Goal: Task Accomplishment & Management: Complete application form

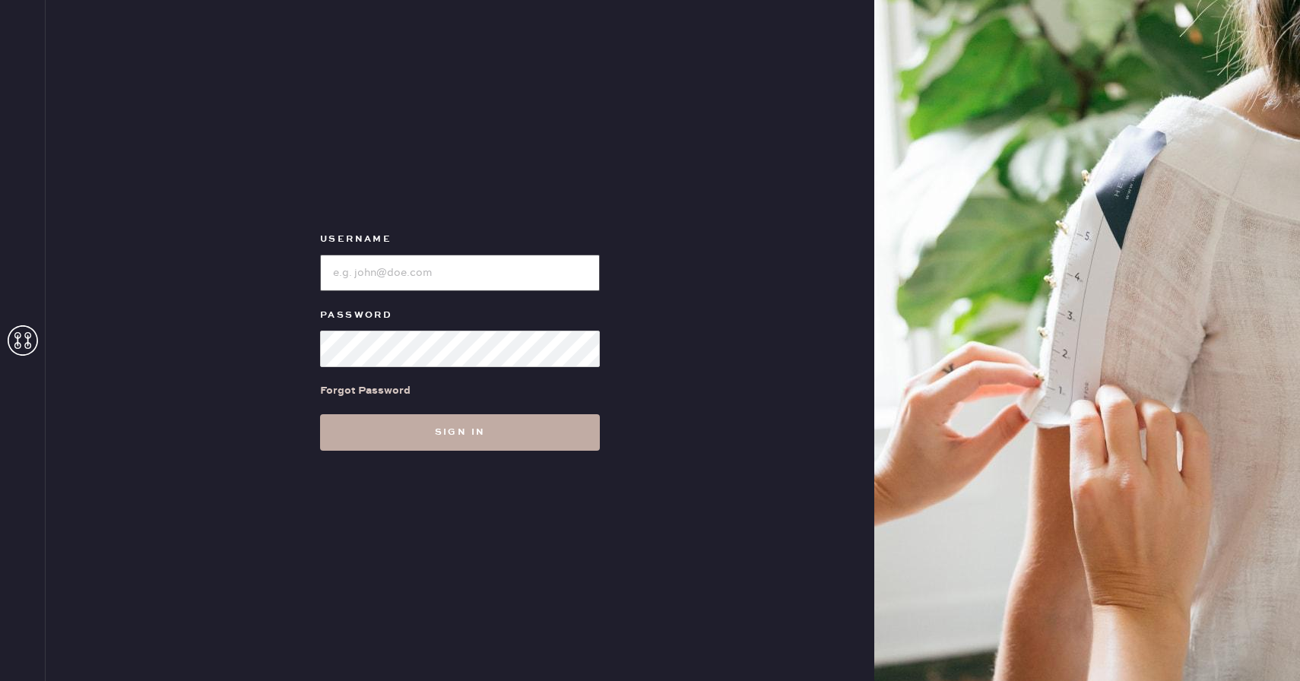
type input "Reformationboston"
click at [461, 428] on button "Sign in" at bounding box center [460, 432] width 280 height 36
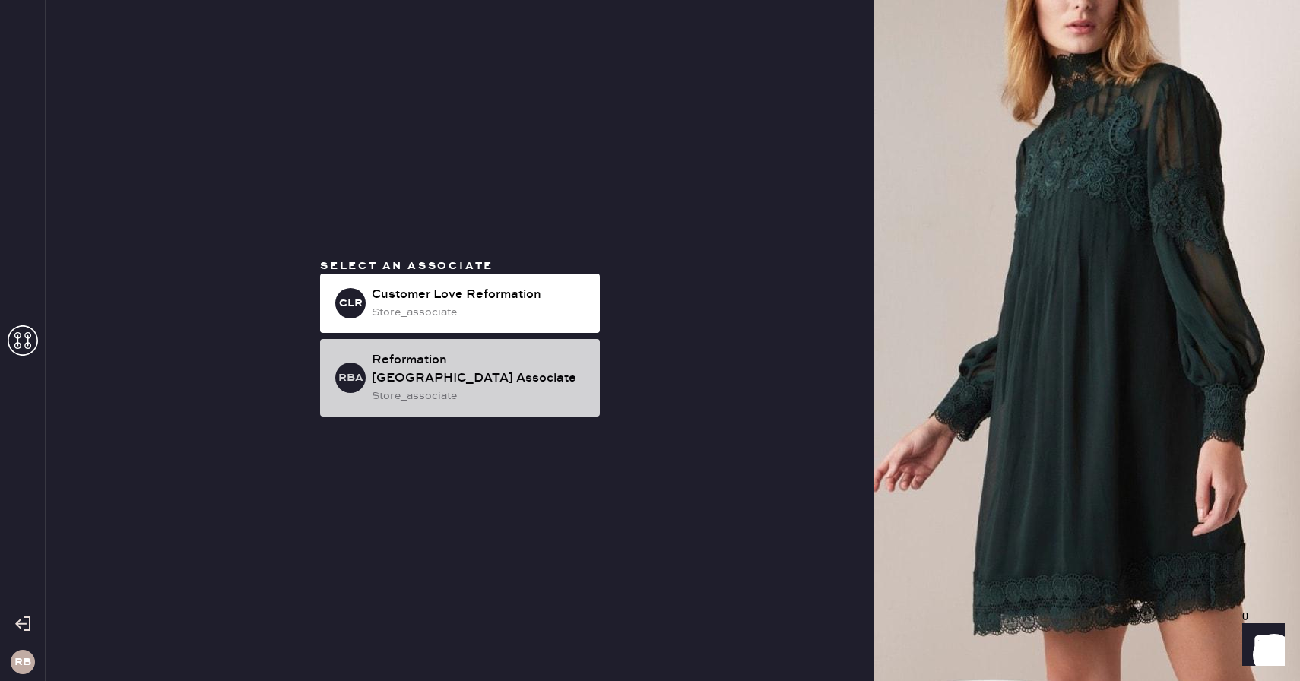
click at [435, 366] on div "Reformation [GEOGRAPHIC_DATA] Associate" at bounding box center [480, 369] width 216 height 36
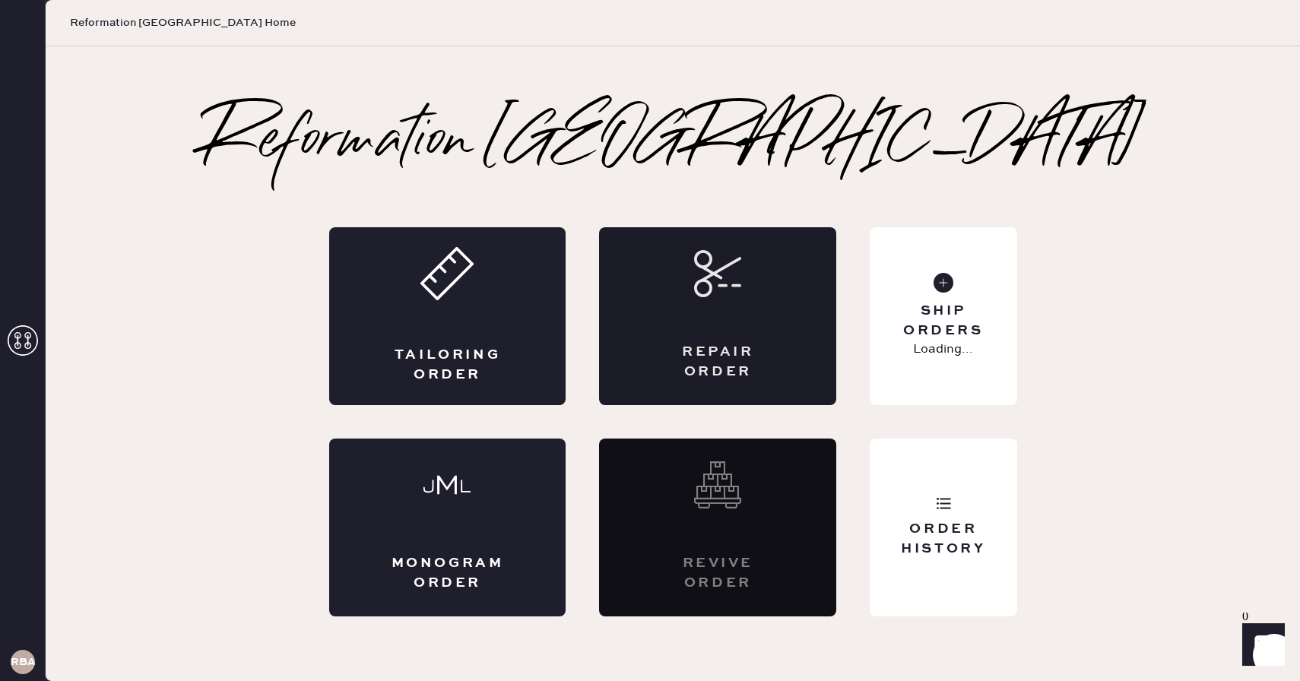
click at [722, 276] on icon at bounding box center [717, 273] width 47 height 47
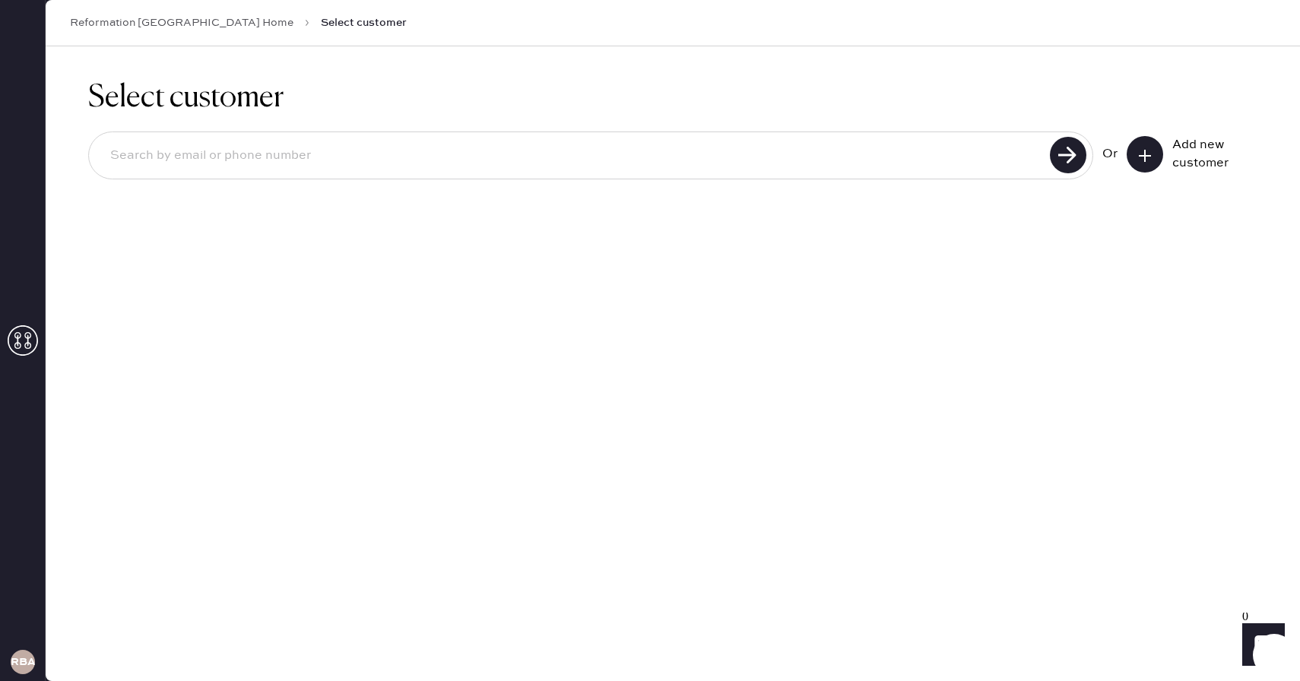
click at [611, 150] on input at bounding box center [571, 155] width 947 height 35
type input "8183970188"
click at [761, 155] on input "8183970188" at bounding box center [571, 155] width 947 height 35
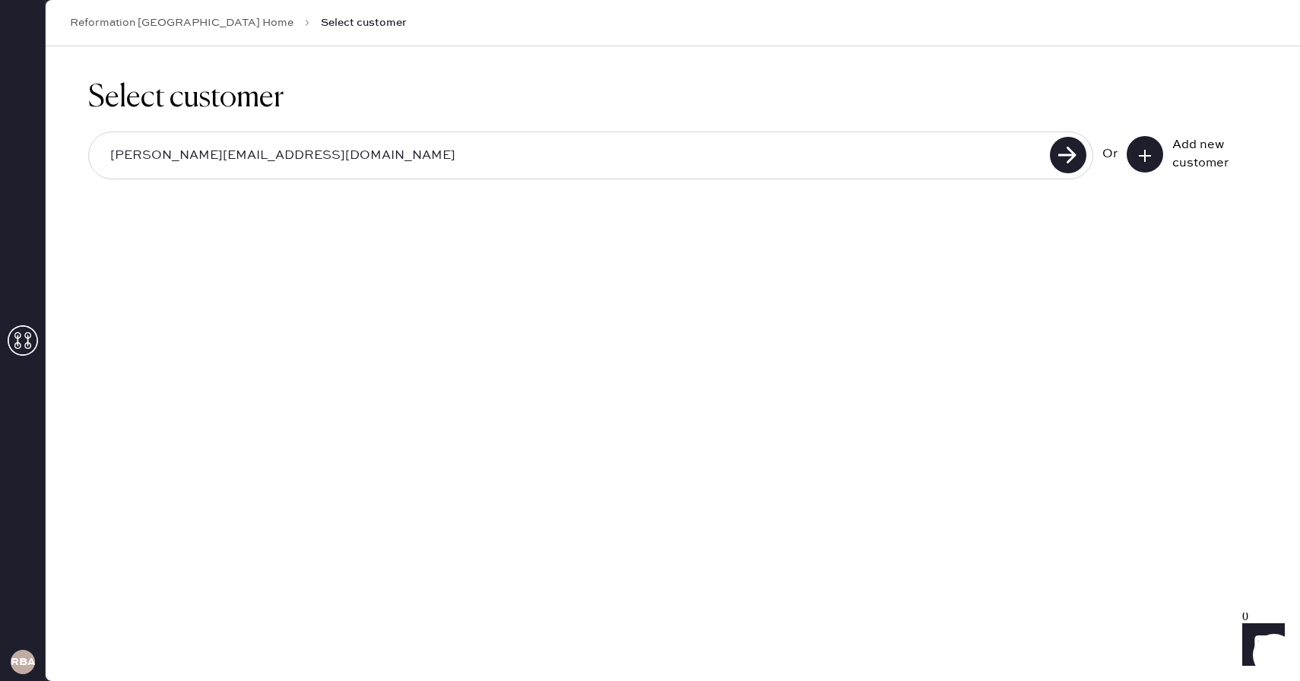
type input "[PERSON_NAME][EMAIL_ADDRESS][DOMAIN_NAME]"
click at [311, 157] on input "[PERSON_NAME][EMAIL_ADDRESS][DOMAIN_NAME]" at bounding box center [571, 155] width 947 height 35
click at [1148, 150] on icon at bounding box center [1144, 155] width 15 height 15
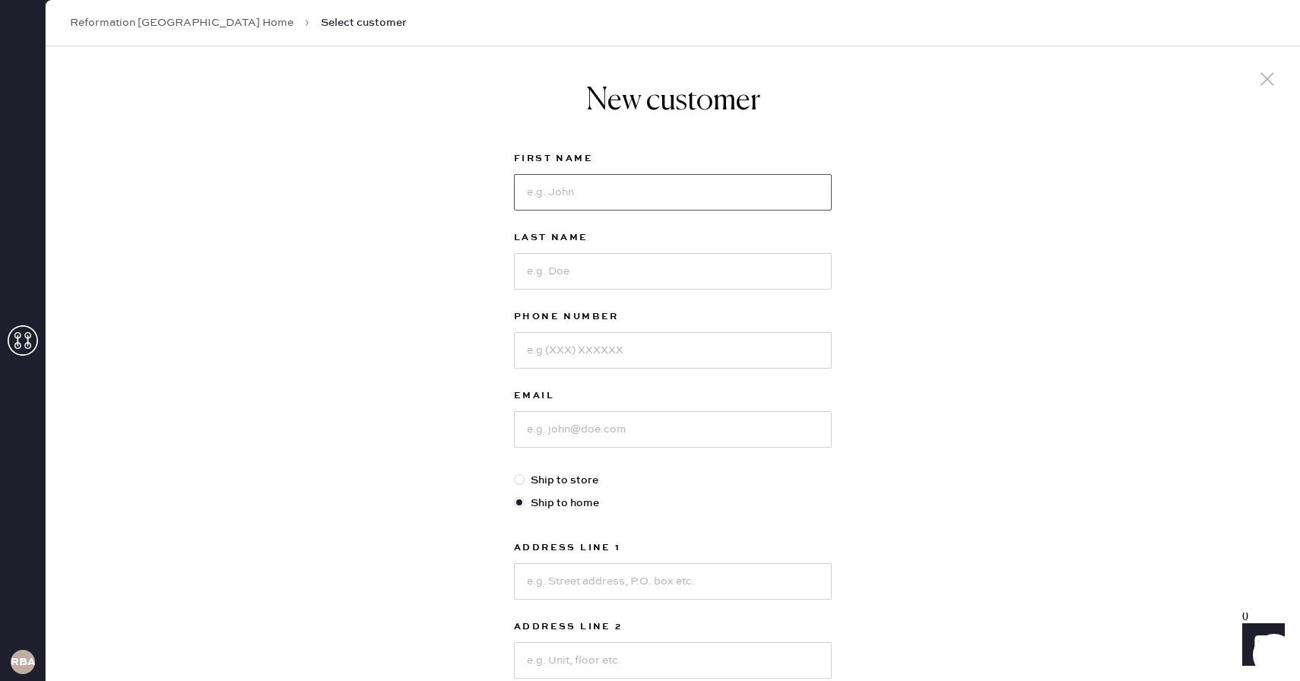
click at [619, 184] on input at bounding box center [673, 192] width 318 height 36
type input "[PERSON_NAME]"
click at [618, 431] on input at bounding box center [673, 429] width 318 height 36
paste input "[PERSON_NAME][EMAIL_ADDRESS][DOMAIN_NAME]"
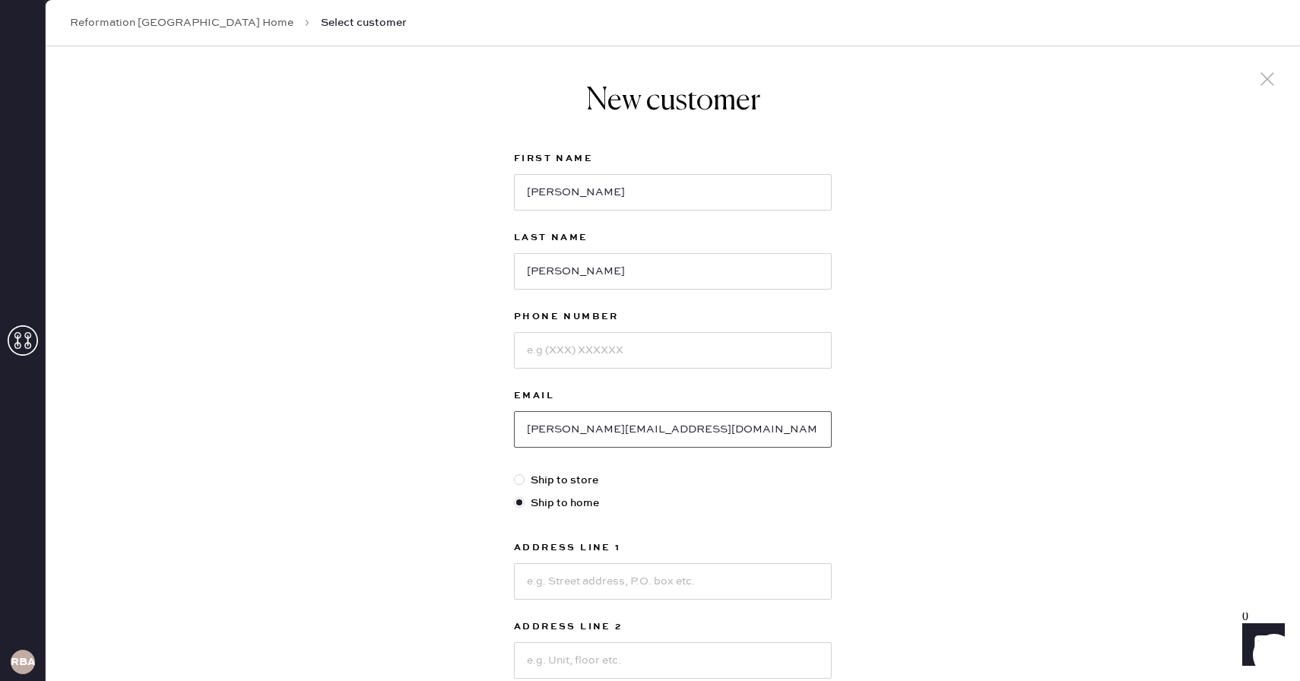
type input "[PERSON_NAME][EMAIL_ADDRESS][DOMAIN_NAME]"
click at [578, 337] on input at bounding box center [673, 350] width 318 height 36
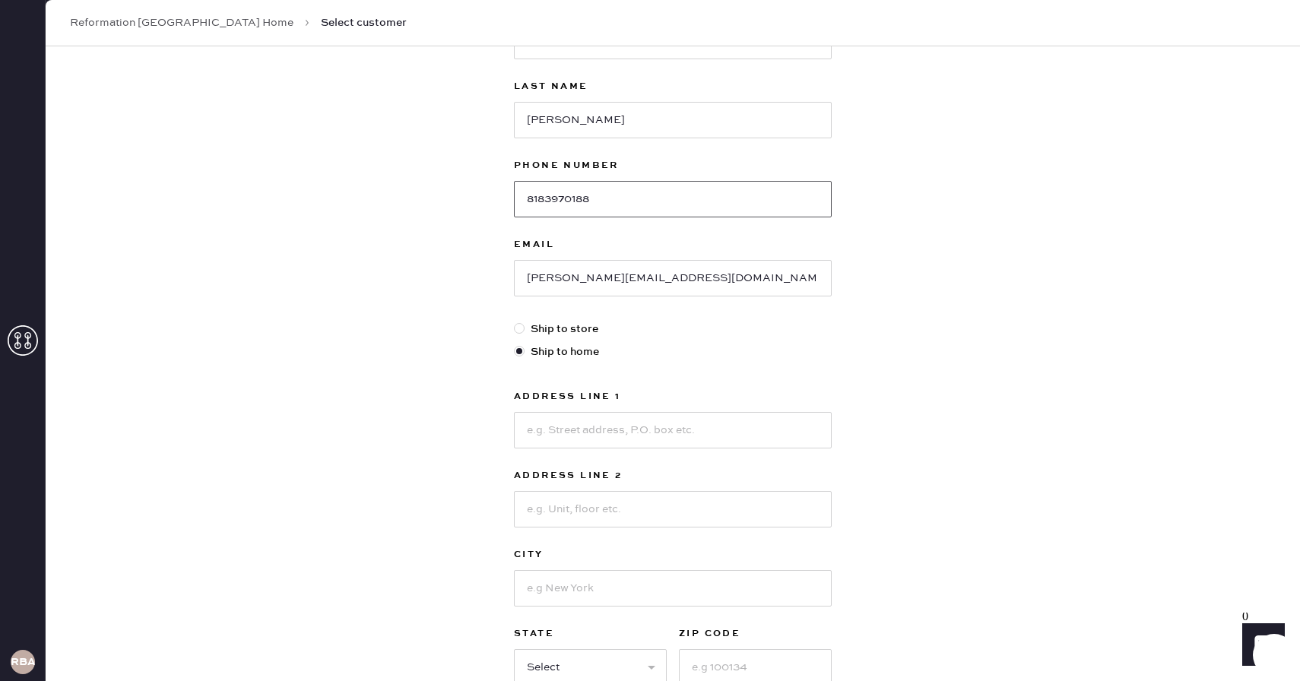
scroll to position [308, 0]
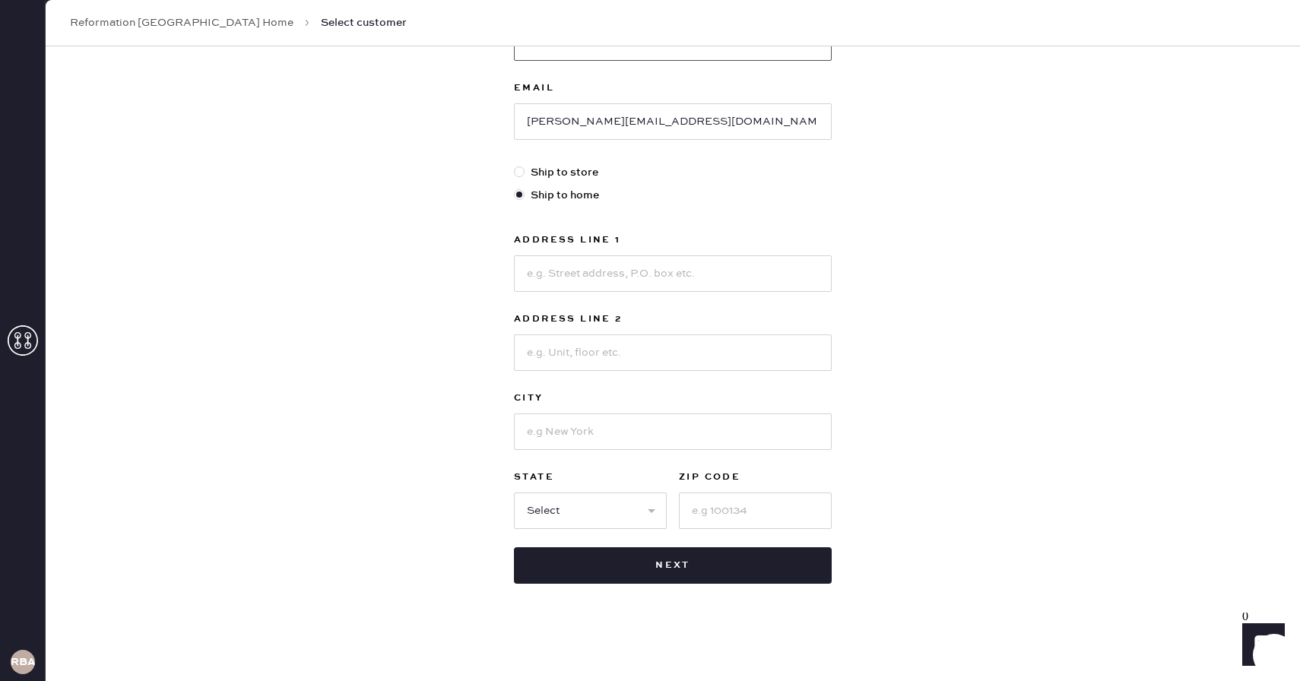
type input "8183970188"
click at [569, 178] on label "Ship to store" at bounding box center [673, 172] width 318 height 17
click at [515, 165] on input "Ship to store" at bounding box center [514, 164] width 1 height 1
radio input "true"
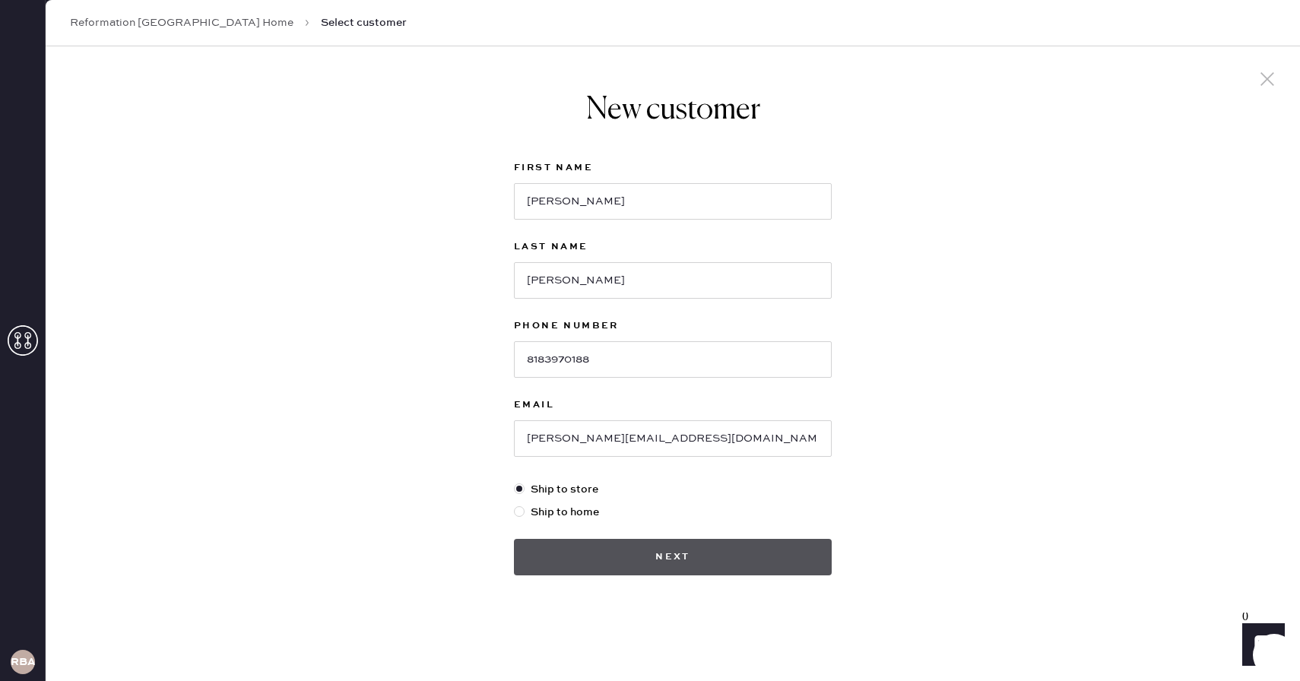
click at [614, 556] on button "Next" at bounding box center [673, 557] width 318 height 36
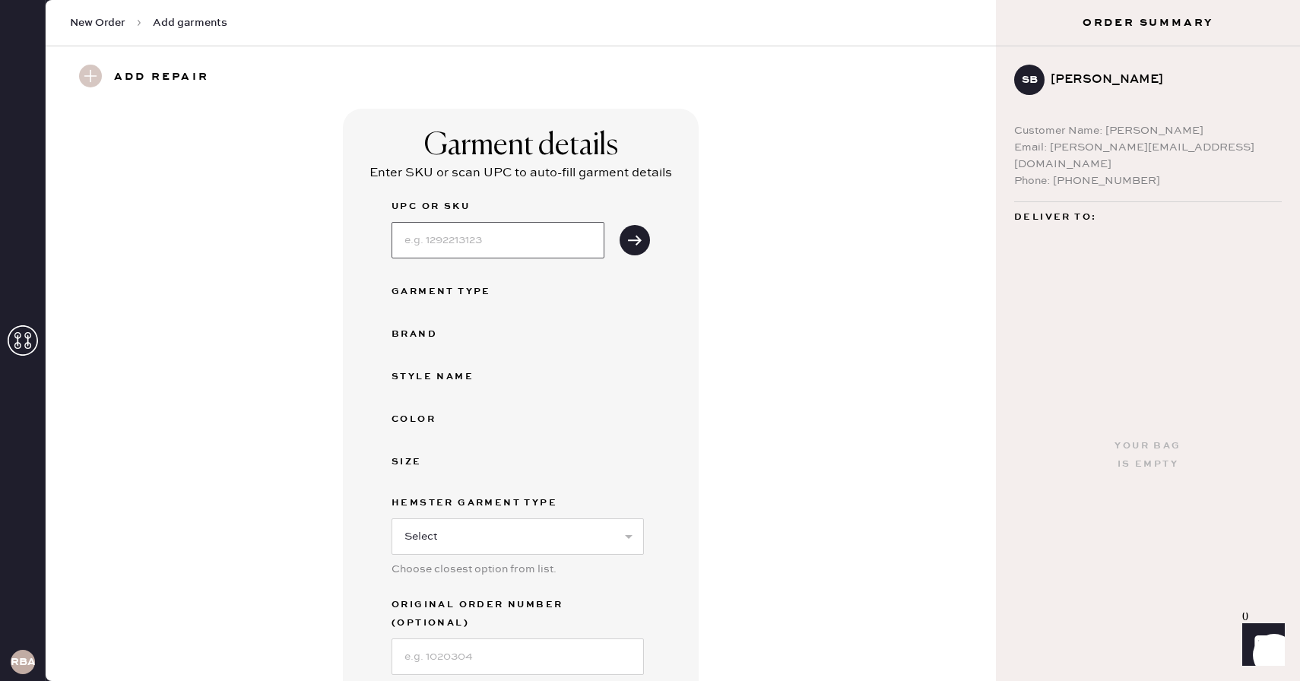
click at [534, 242] on input at bounding box center [497, 240] width 213 height 36
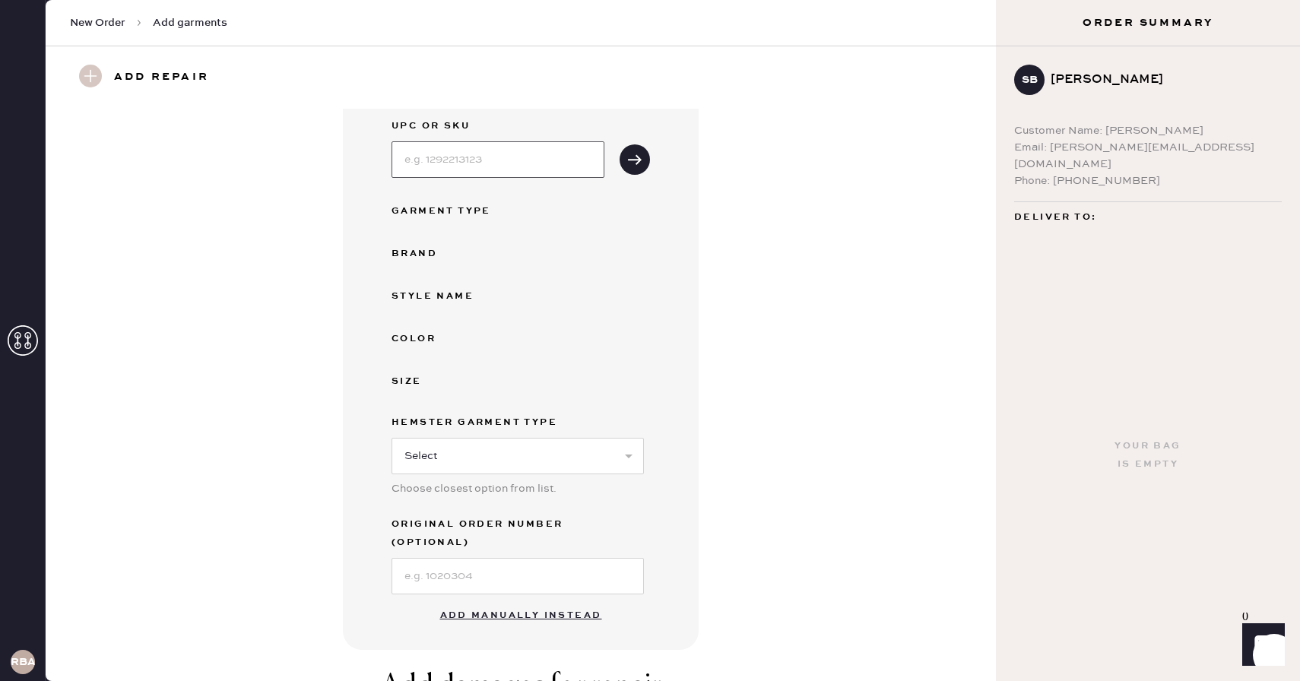
scroll to position [87, 0]
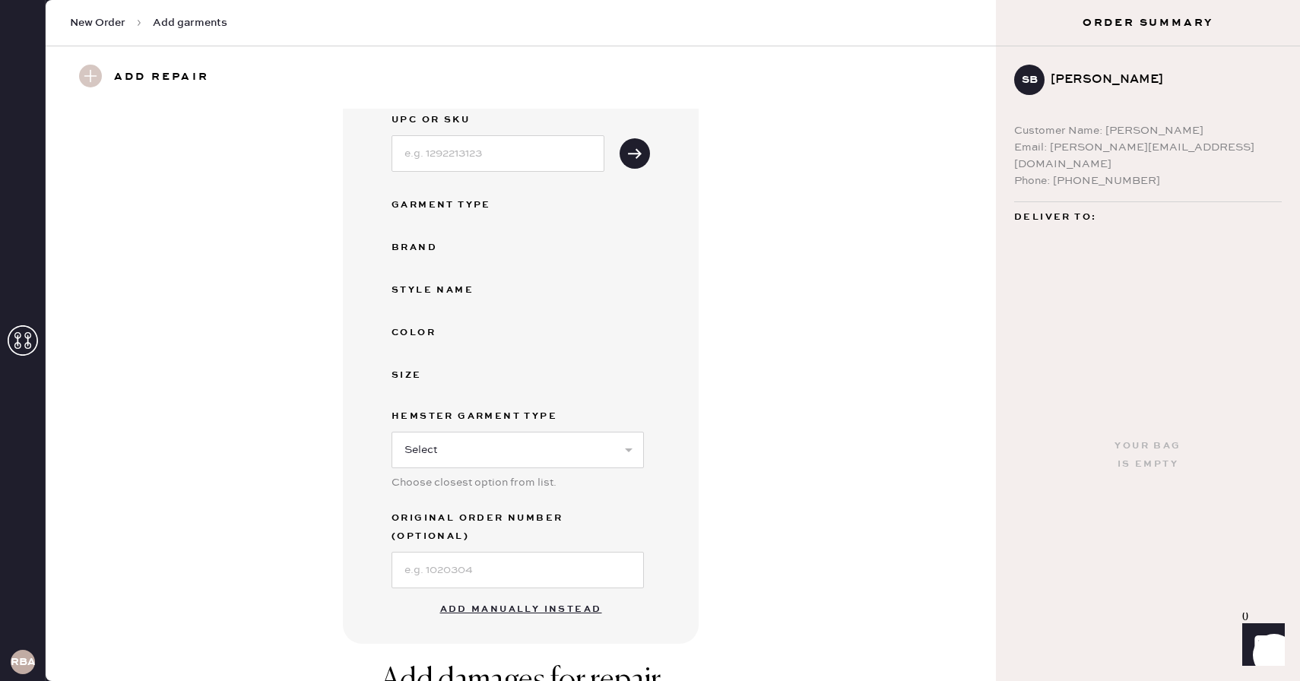
click at [347, 399] on div "Garment details Enter SKU or scan UPC to auto-fill garment details UPC or SKU G…" at bounding box center [521, 333] width 356 height 622
click at [458, 200] on div "Garment Type" at bounding box center [452, 205] width 122 height 18
click at [471, 442] on select "Select Basic Skirt Jeans Leggings Pants Shorts Basic Sleeved Dress Basic Sleeve…" at bounding box center [517, 450] width 252 height 36
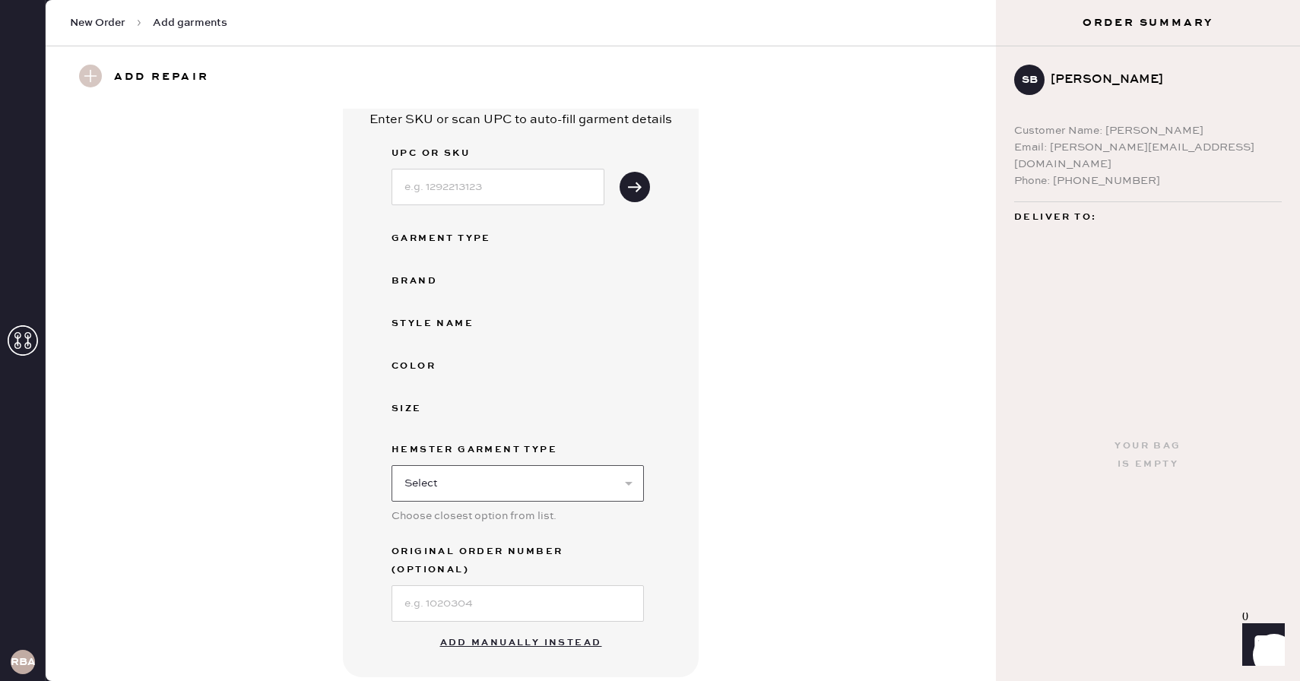
scroll to position [54, 0]
click at [480, 627] on button "Add manually instead" at bounding box center [521, 642] width 180 height 30
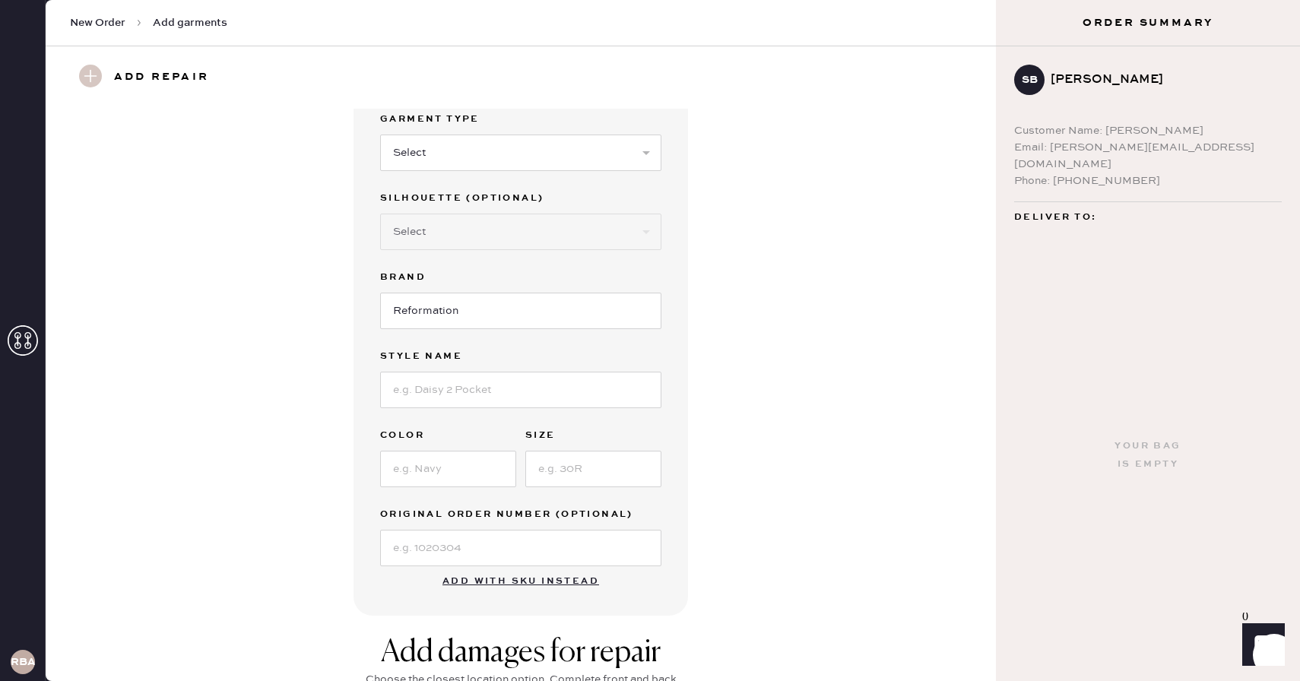
scroll to position [0, 0]
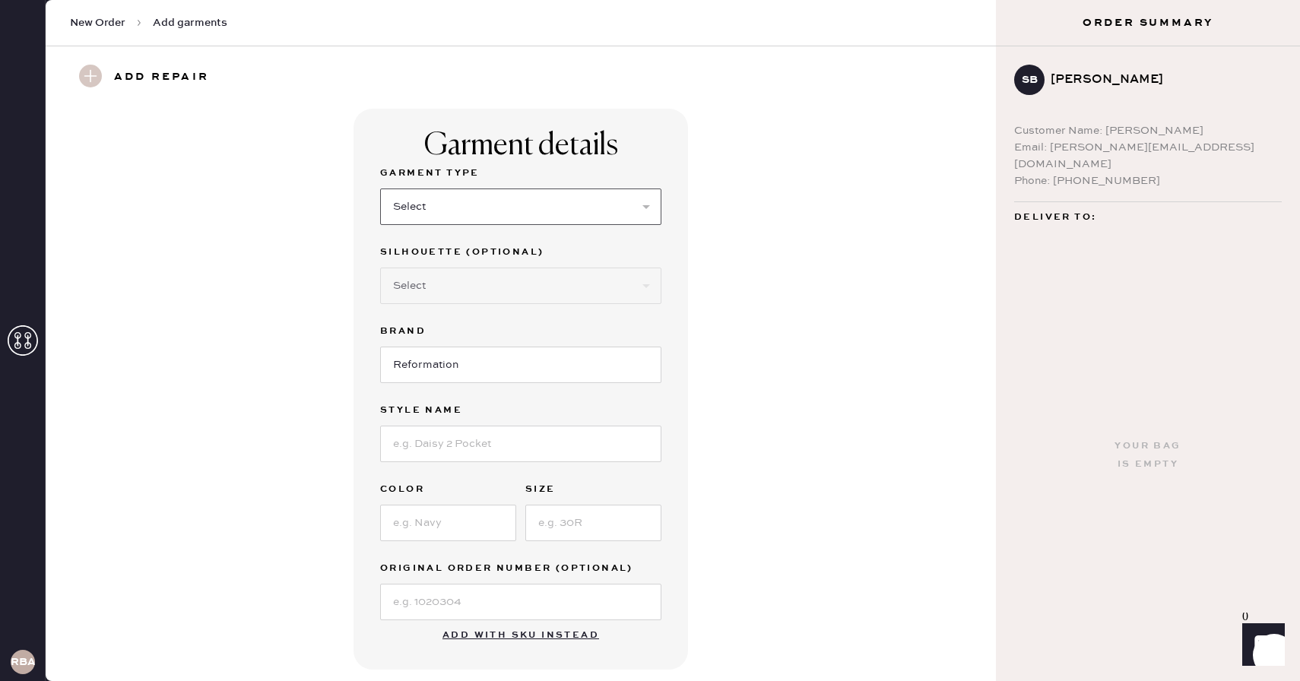
click at [451, 201] on select "Select Basic Skirt Jeans Leggings Pants Shorts Basic Sleeved Dress Basic Sleeve…" at bounding box center [520, 206] width 281 height 36
select select "2"
click at [380, 188] on select "Select Basic Skirt Jeans Leggings Pants Shorts Basic Sleeved Dress Basic Sleeve…" at bounding box center [520, 206] width 281 height 36
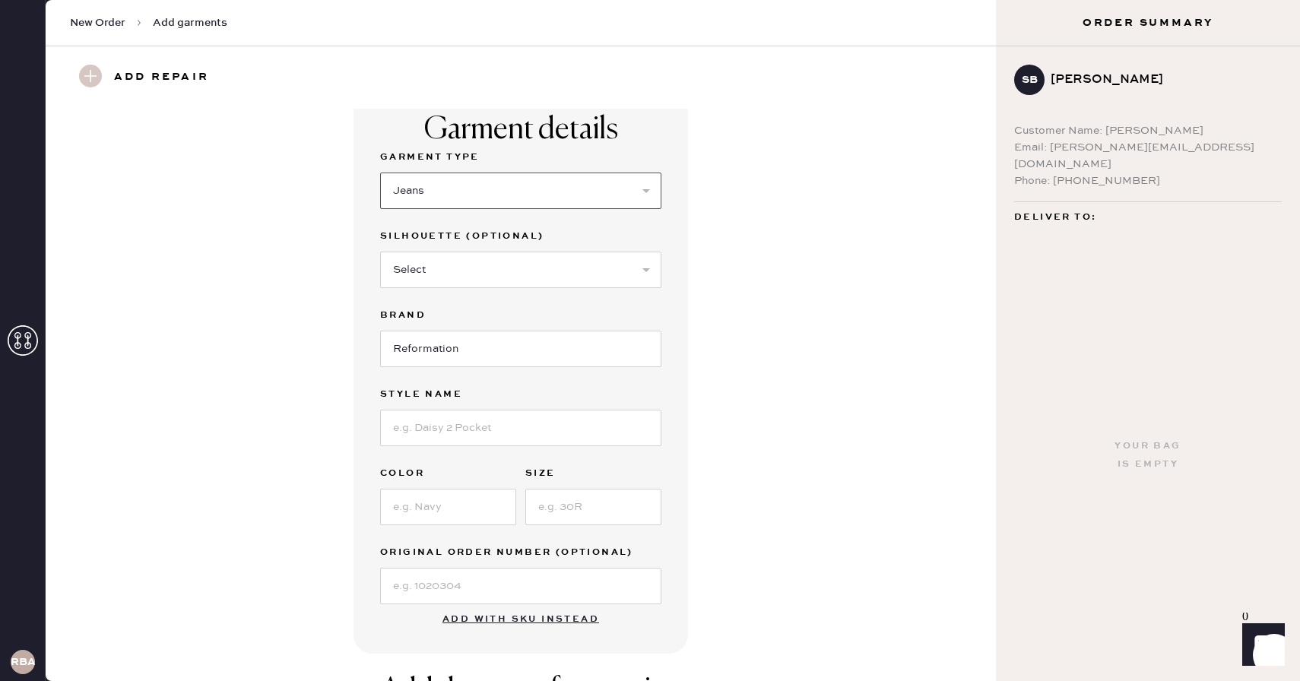
scroll to position [21, 0]
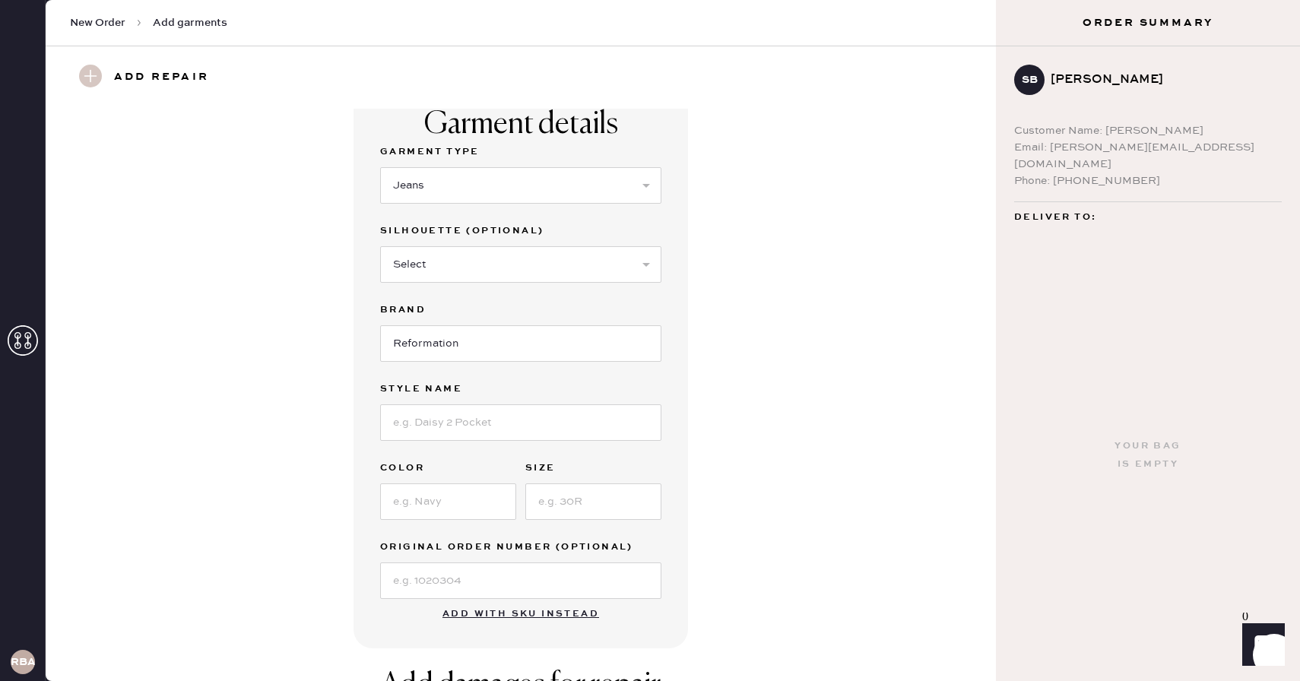
click at [131, 74] on h3 "Add repair" at bounding box center [161, 78] width 95 height 26
click at [436, 432] on input at bounding box center [520, 422] width 281 height 36
type input "val 90s mid rise straight jeans"
click at [441, 521] on div "Garment Type Select Basic Skirt Jeans Leggings Pants Shorts Basic Sleeved Dress…" at bounding box center [520, 371] width 281 height 456
click at [436, 508] on input at bounding box center [448, 501] width 136 height 36
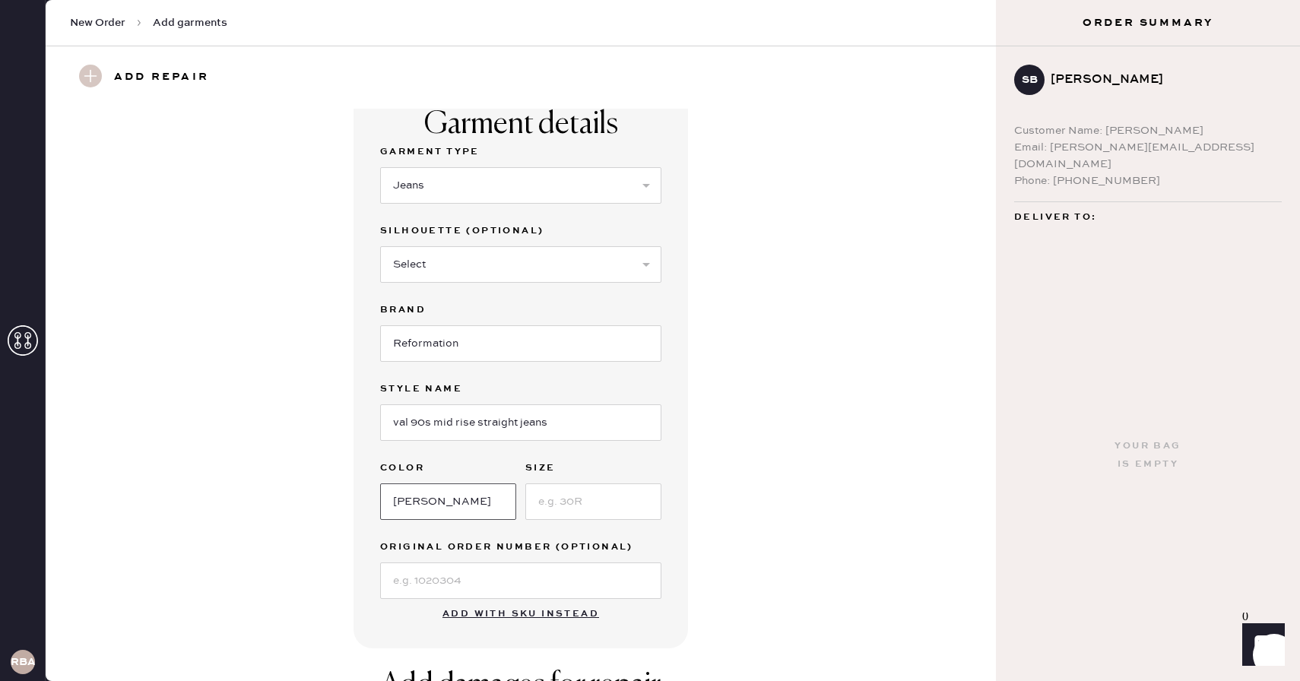
type input "[PERSON_NAME]"
click at [562, 499] on input at bounding box center [593, 501] width 136 height 36
type input "24"
click at [505, 578] on input at bounding box center [520, 580] width 281 height 36
type input "S13016890"
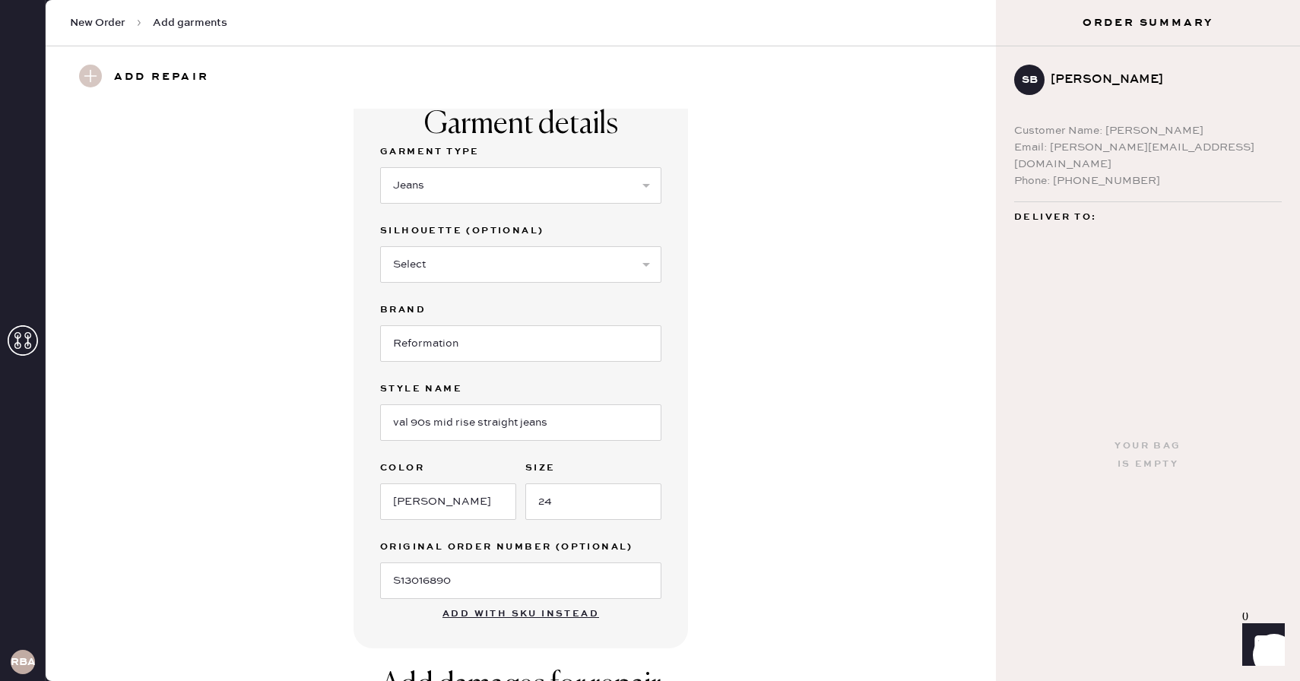
click at [283, 549] on div "Garment details Garment Type Select Basic Skirt Jeans Leggings Pants Shorts Bas…" at bounding box center [520, 367] width 895 height 561
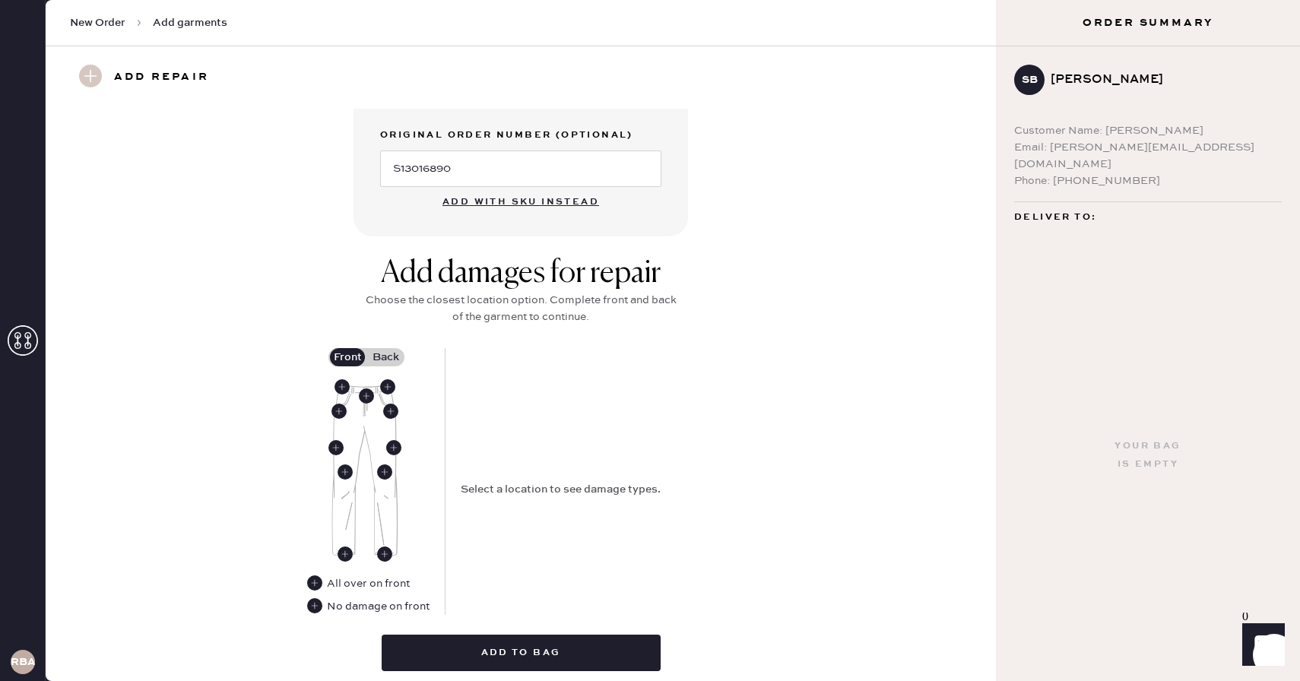
scroll to position [473, 0]
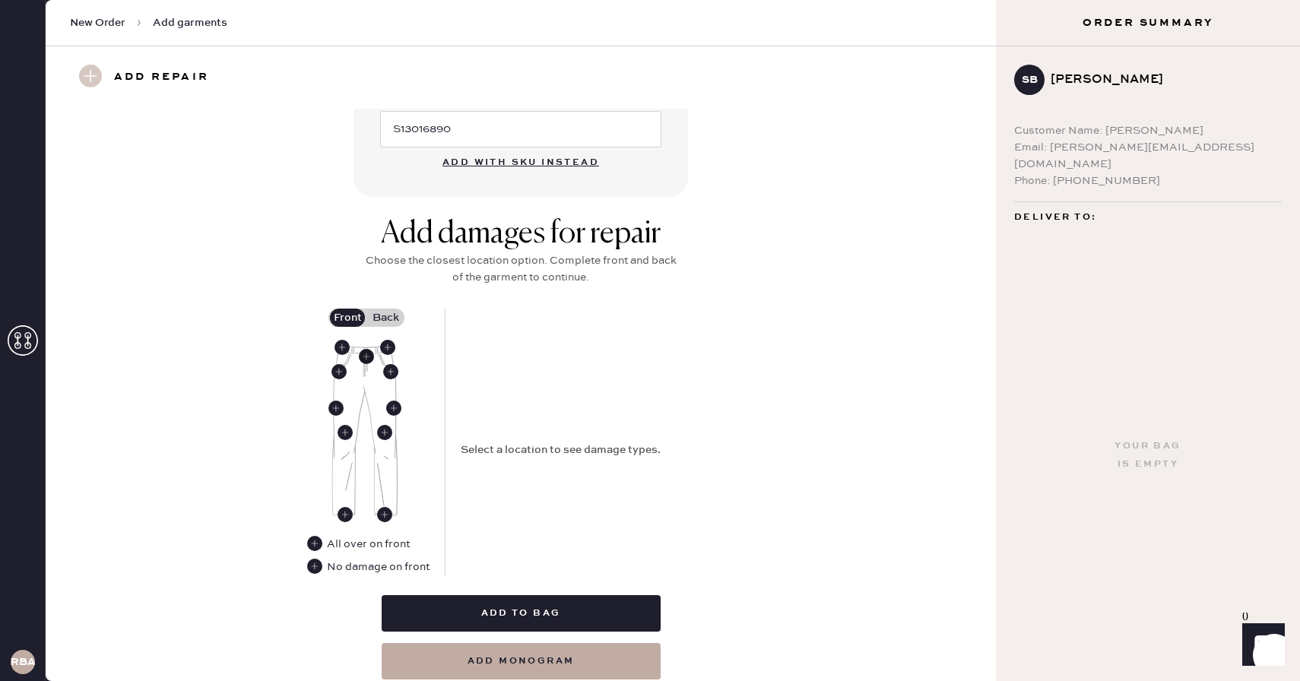
click at [369, 355] on use at bounding box center [366, 356] width 15 height 15
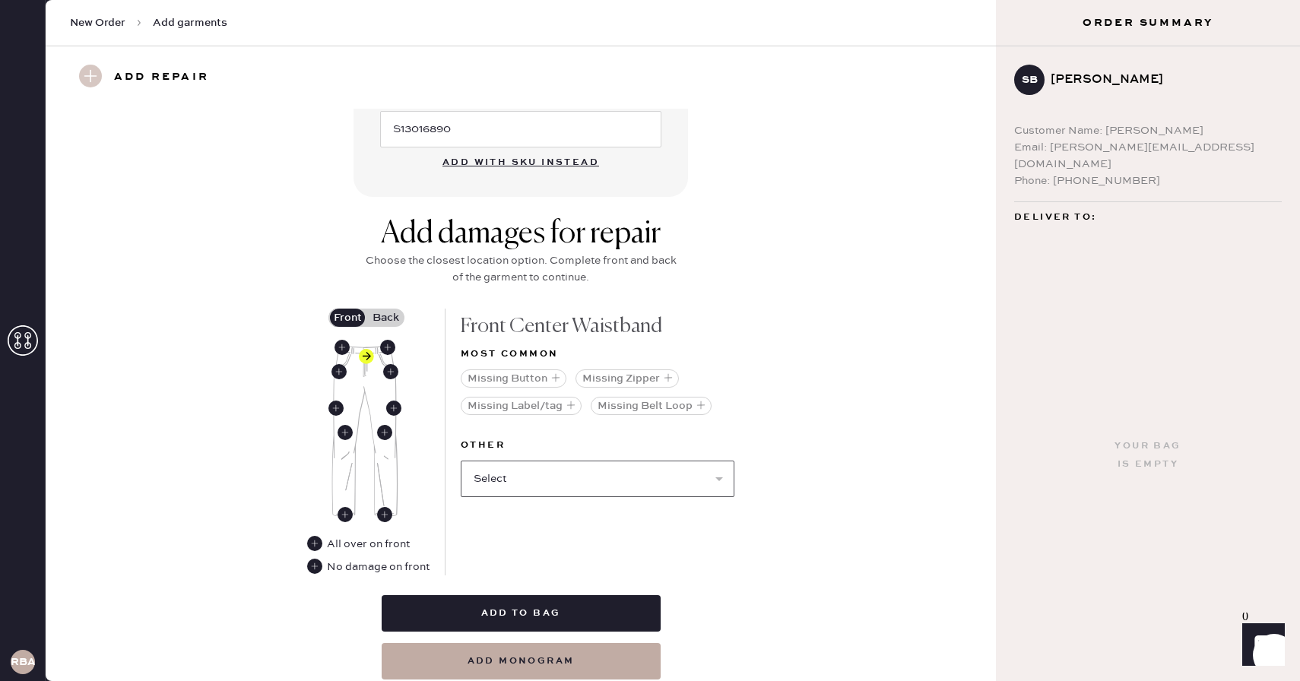
click at [517, 483] on select "Select Broken / Ripped Hem Broken Beads Broken Belt Loop Broken Button Broken E…" at bounding box center [598, 479] width 274 height 36
select select "1740"
click at [461, 461] on select "Select Broken / Ripped Hem Broken Beads Broken Belt Loop Broken Button Broken E…" at bounding box center [598, 479] width 274 height 36
select select
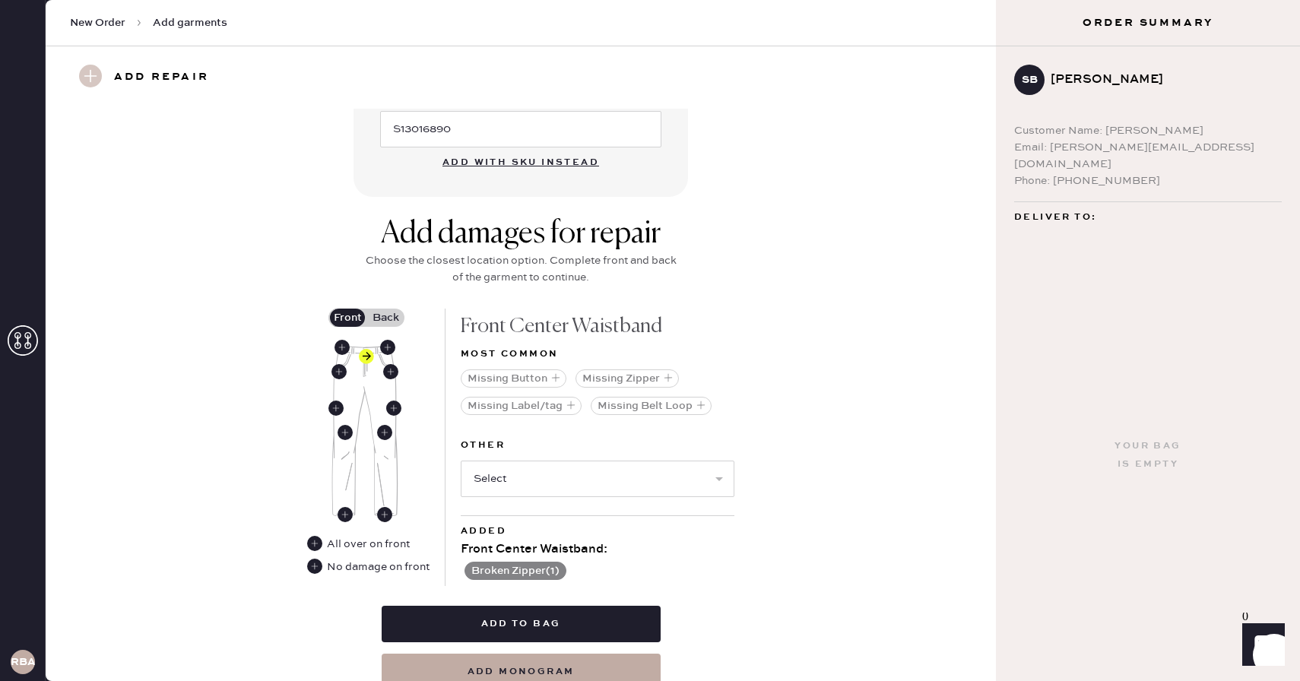
click at [379, 324] on label "Back" at bounding box center [385, 318] width 38 height 18
click at [385, 318] on input "Back" at bounding box center [385, 318] width 0 height 0
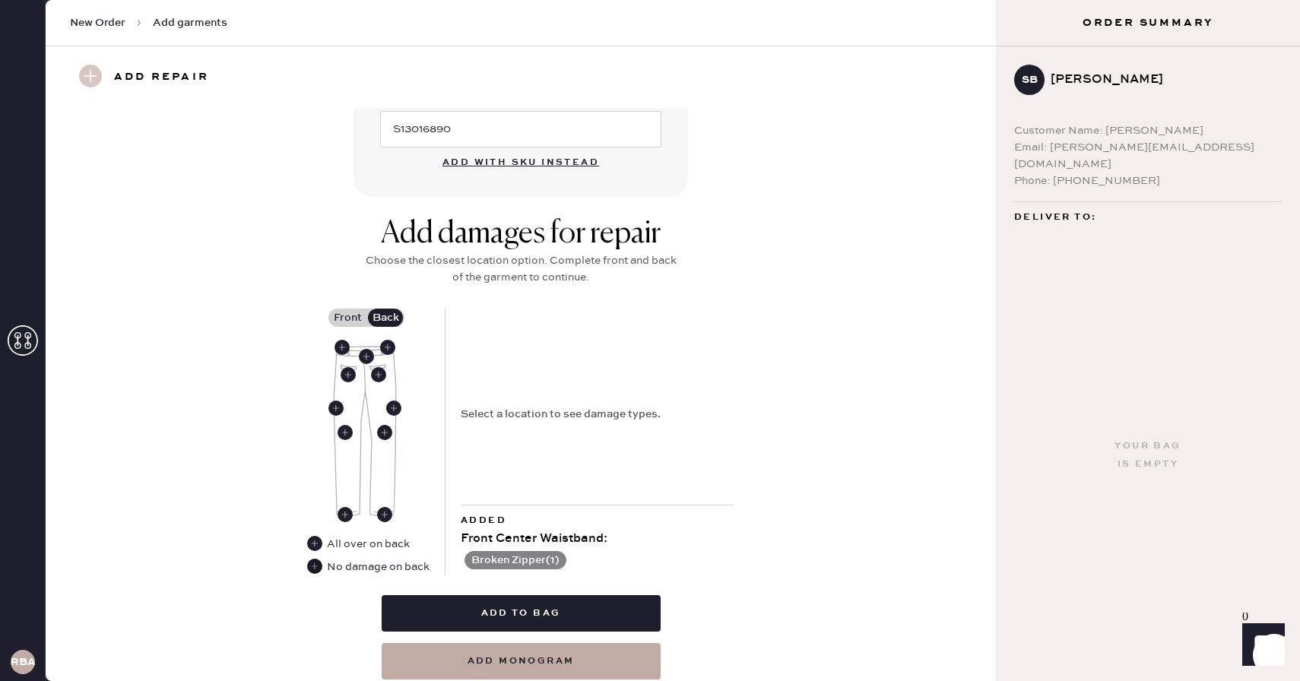
click at [315, 565] on use at bounding box center [314, 566] width 15 height 15
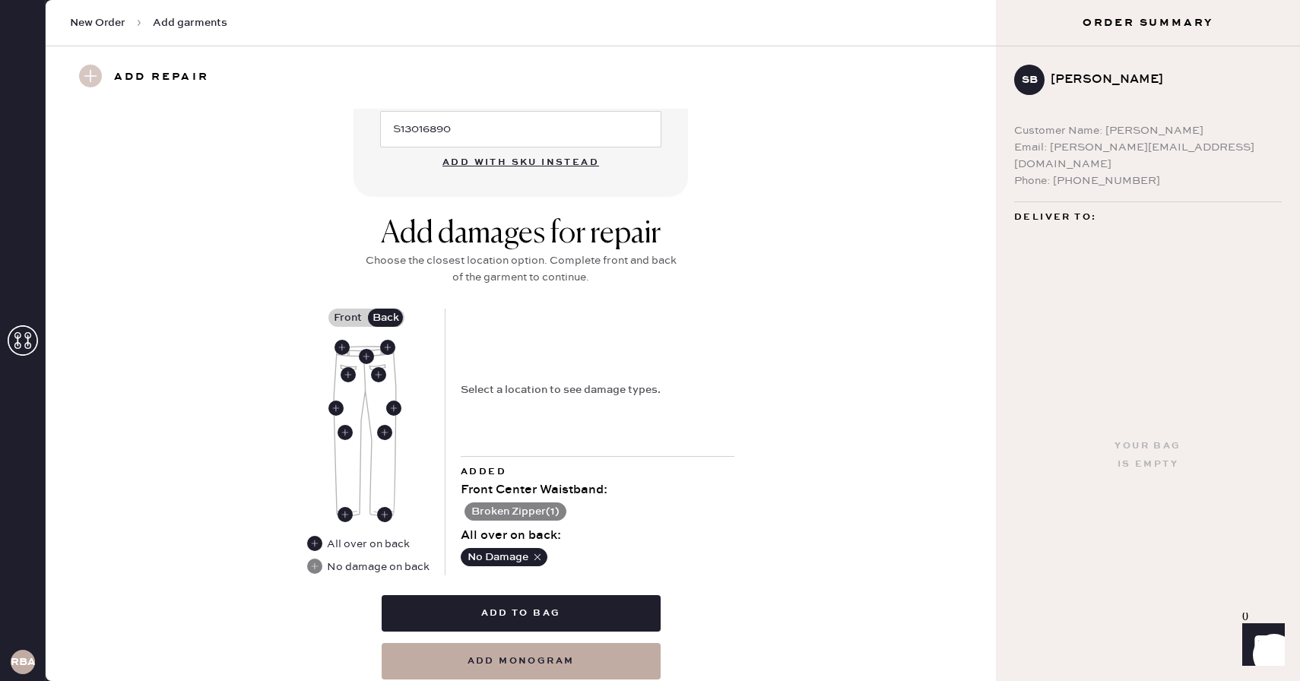
click at [755, 498] on div "Add damages for repair Choose the closest location option. Complete front and b…" at bounding box center [520, 448] width 895 height 464
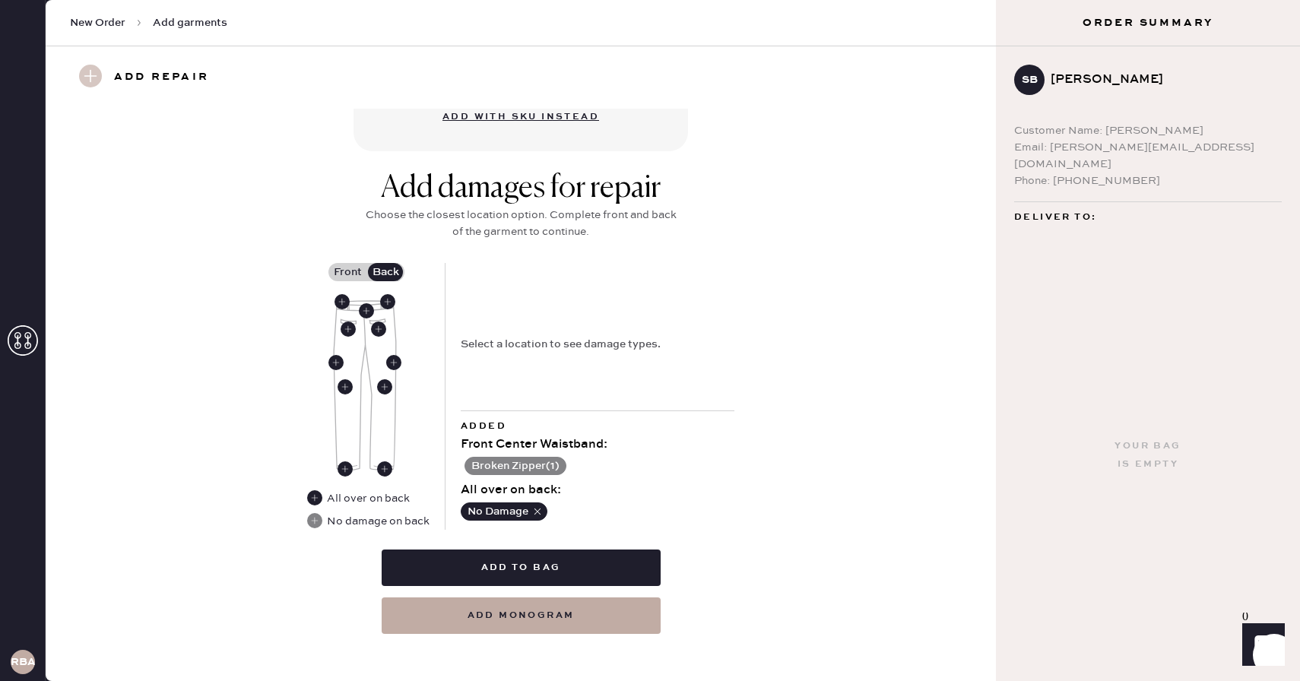
scroll to position [526, 0]
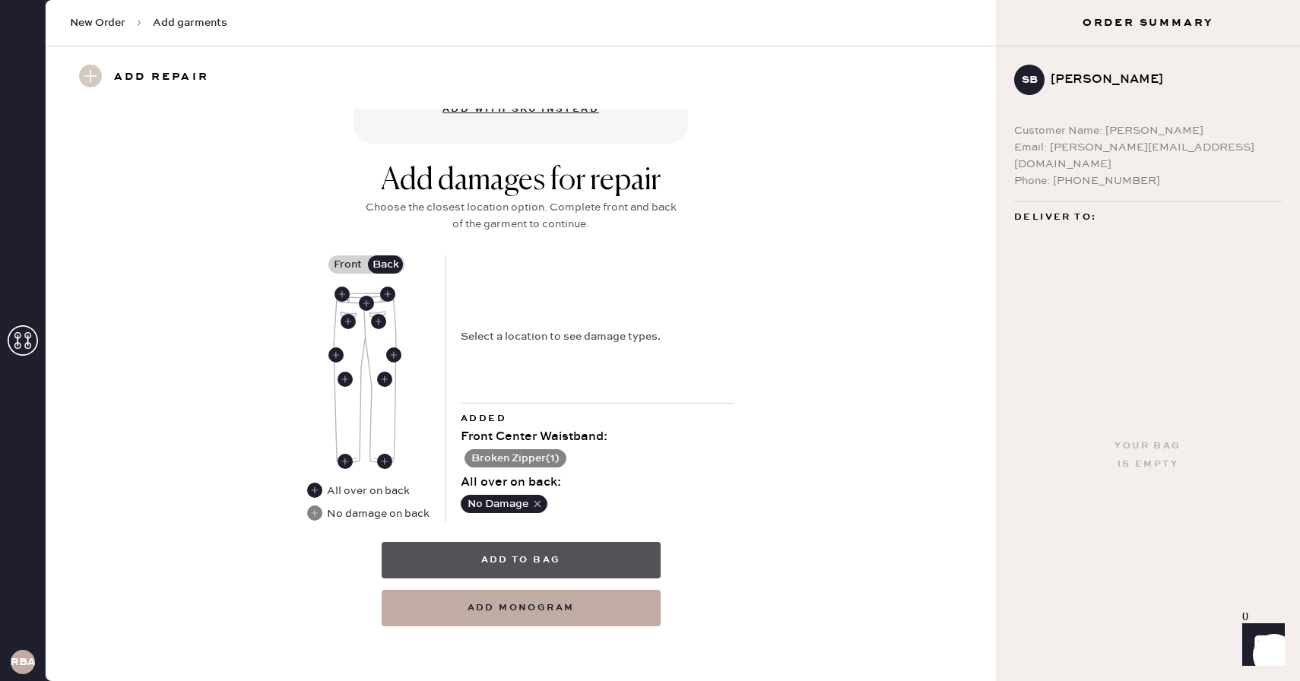
click at [535, 556] on button "Add to bag" at bounding box center [521, 560] width 279 height 36
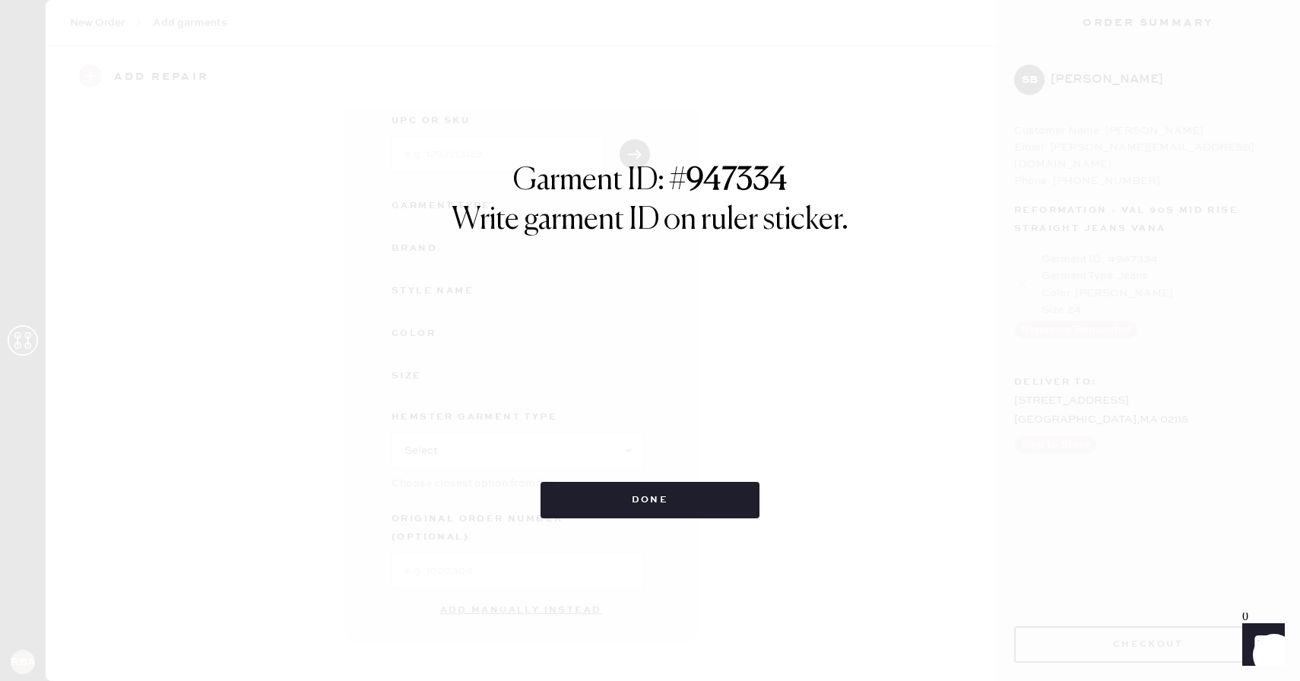
scroll to position [67, 0]
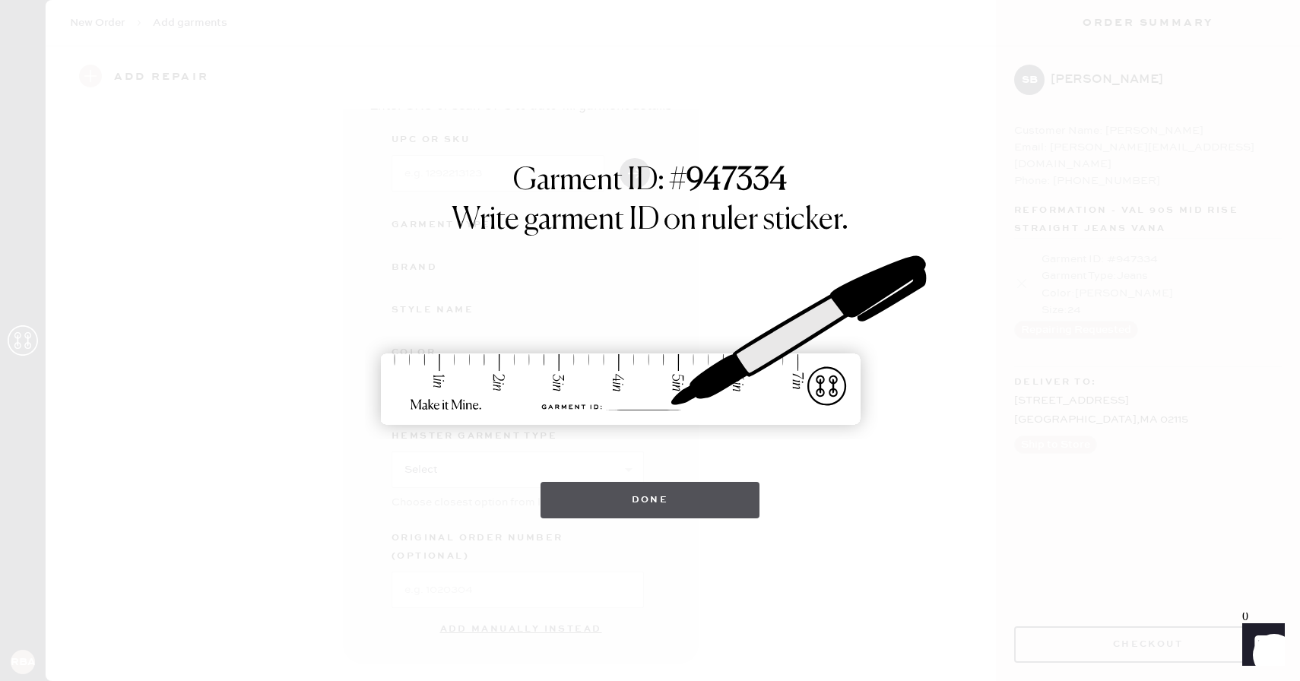
click at [638, 495] on button "Done" at bounding box center [650, 500] width 220 height 36
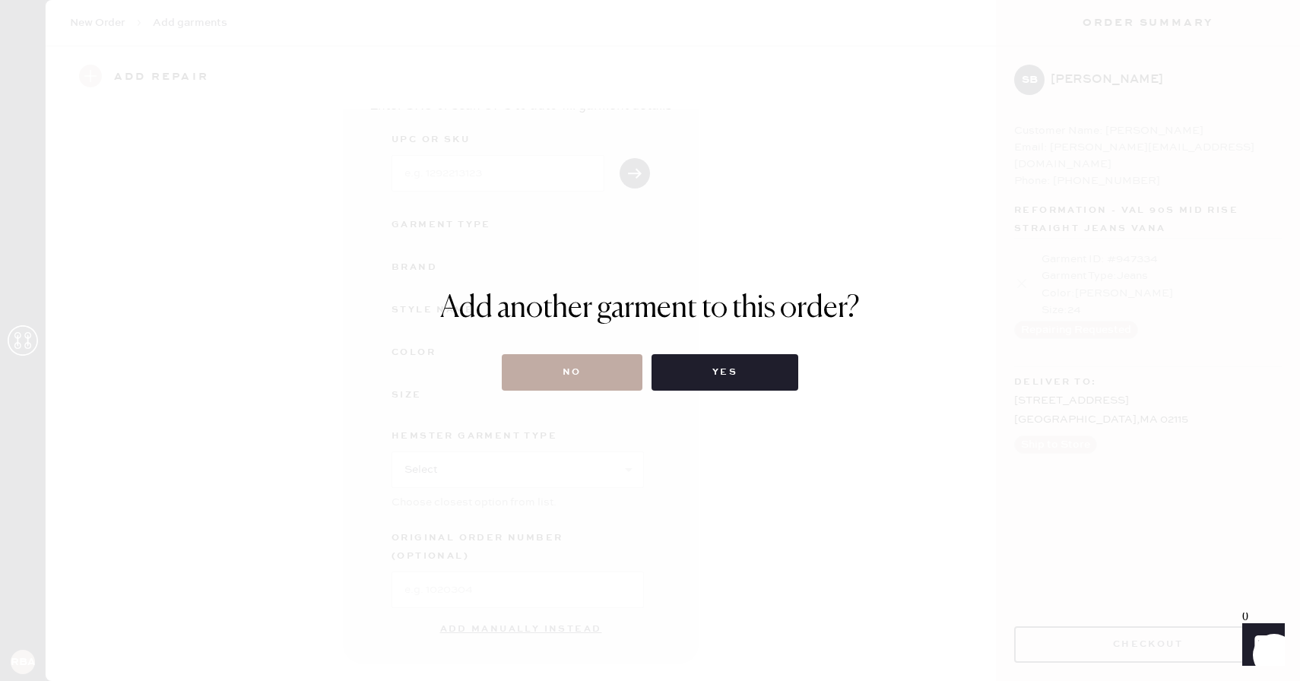
click at [574, 368] on button "No" at bounding box center [572, 372] width 141 height 36
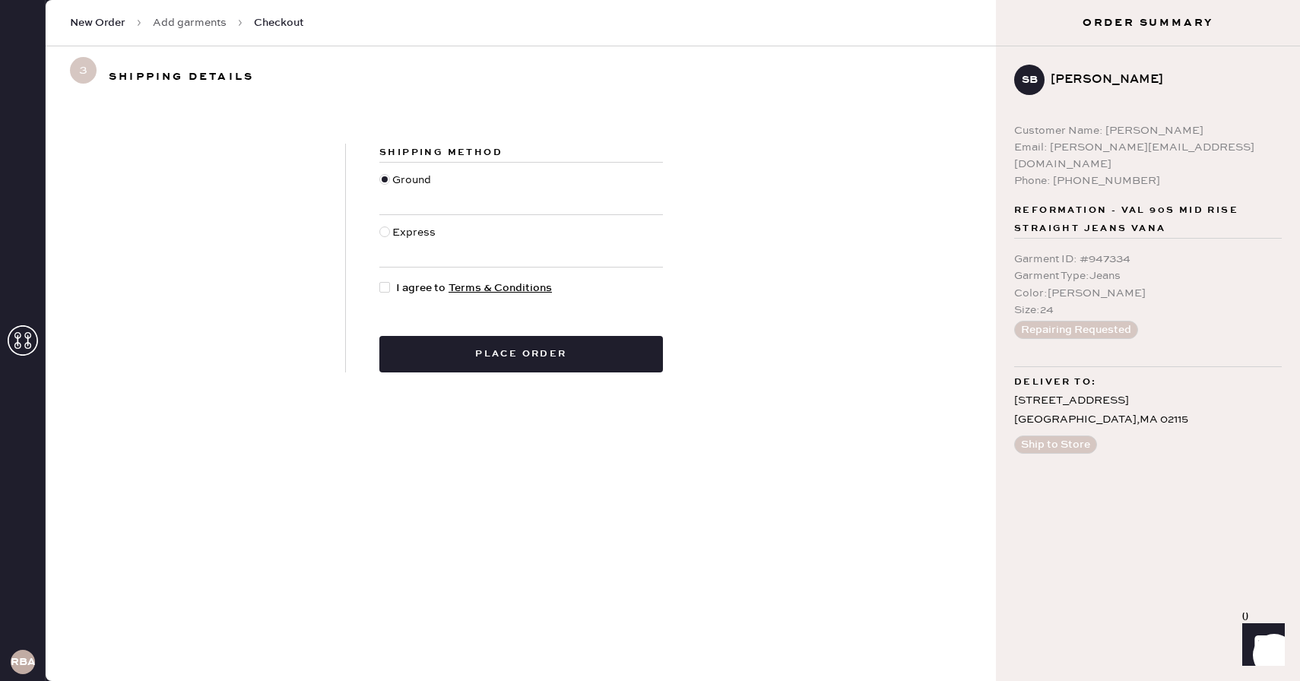
click at [389, 284] on div at bounding box center [384, 287] width 11 height 11
click at [380, 280] on input "I agree to Terms & Conditions" at bounding box center [379, 280] width 1 height 1
checkbox input "true"
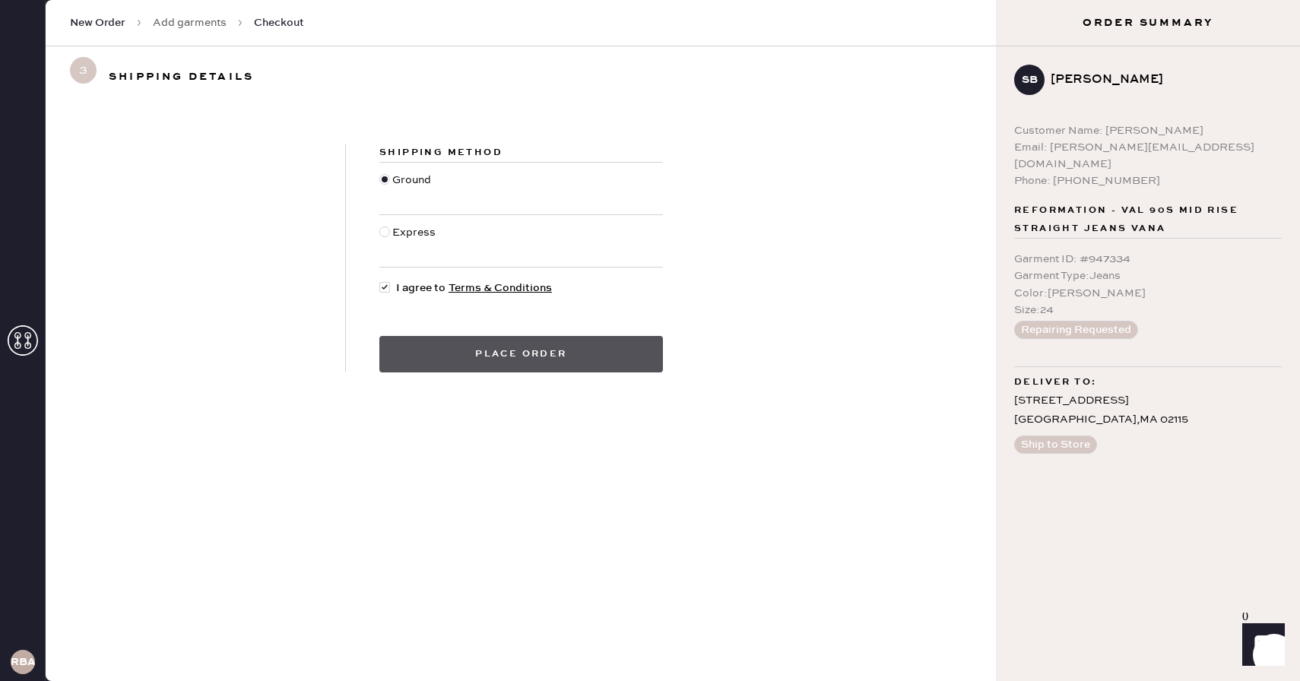
click at [442, 347] on button "Place order" at bounding box center [521, 354] width 284 height 36
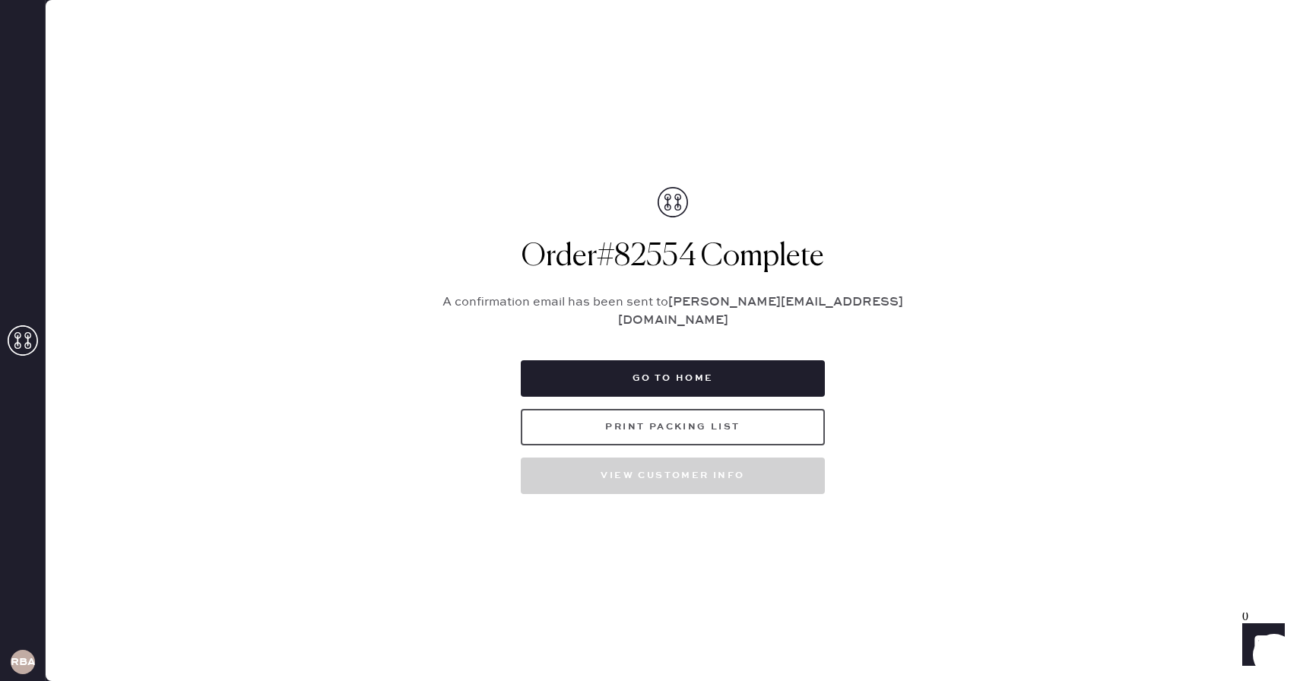
click at [620, 418] on button "Print Packing List" at bounding box center [673, 427] width 304 height 36
